Goal: Obtain resource: Obtain resource

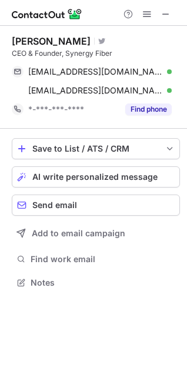
scroll to position [274, 187]
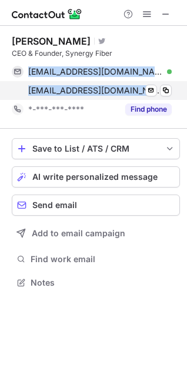
drag, startPoint x: 29, startPoint y: 68, endPoint x: 159, endPoint y: 95, distance: 132.0
click at [159, 95] on div "norm@synergybroadband.com Verified Send email Copy nroe@synergyfiber.com Verifi…" at bounding box center [92, 81] width 160 height 38
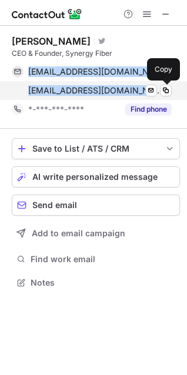
copy div "norm@synergybroadband.com Verified Send email Copy nroe@synergyfiber.com"
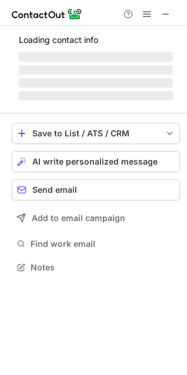
scroll to position [259, 187]
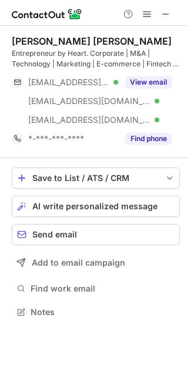
scroll to position [304, 187]
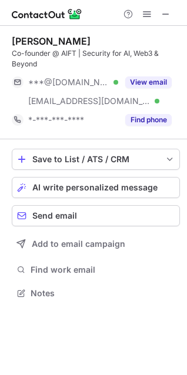
scroll to position [285, 187]
click at [149, 66] on div "Co-founder @ AIFT | Security for AI, Web3 & Beyond" at bounding box center [96, 58] width 168 height 21
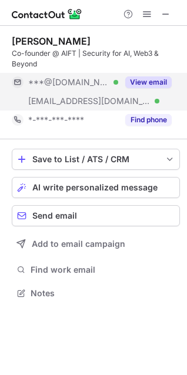
click at [130, 78] on button "View email" at bounding box center [148, 82] width 46 height 12
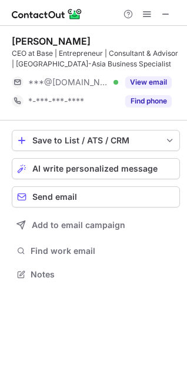
scroll to position [266, 187]
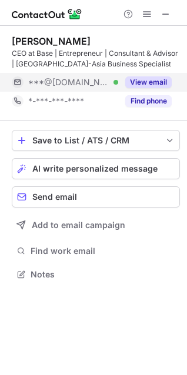
click at [157, 74] on div "View email" at bounding box center [144, 82] width 53 height 19
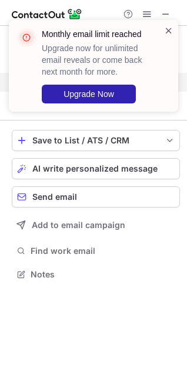
click at [171, 25] on span at bounding box center [168, 31] width 9 height 12
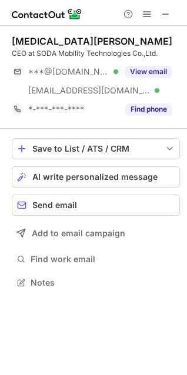
scroll to position [274, 187]
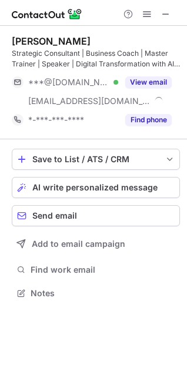
scroll to position [285, 187]
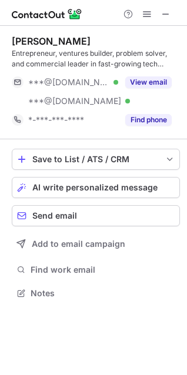
scroll to position [285, 187]
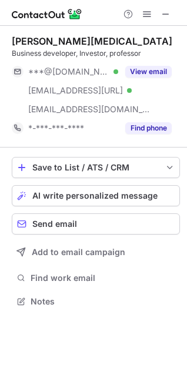
scroll to position [266, 187]
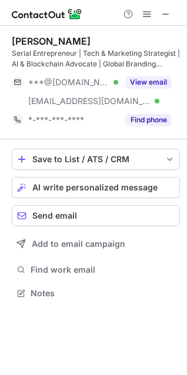
scroll to position [285, 187]
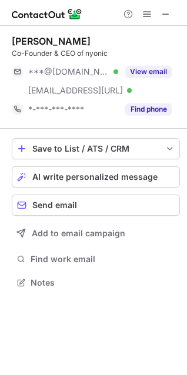
scroll to position [274, 187]
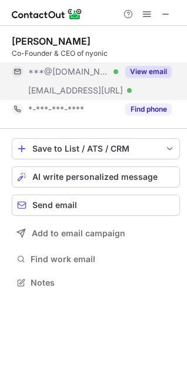
click at [124, 64] on div "View email" at bounding box center [144, 71] width 53 height 19
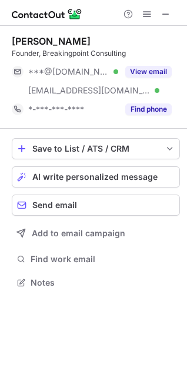
scroll to position [256, 187]
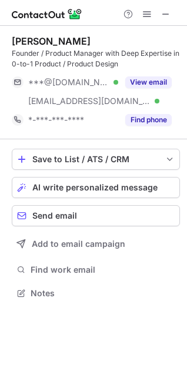
scroll to position [285, 187]
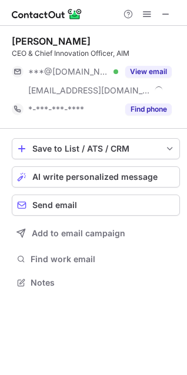
scroll to position [274, 187]
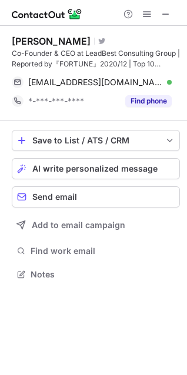
scroll to position [266, 187]
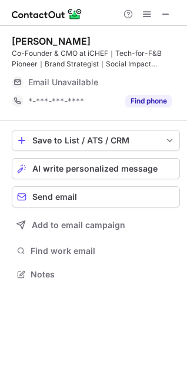
scroll to position [285, 187]
